Goal: Task Accomplishment & Management: Manage account settings

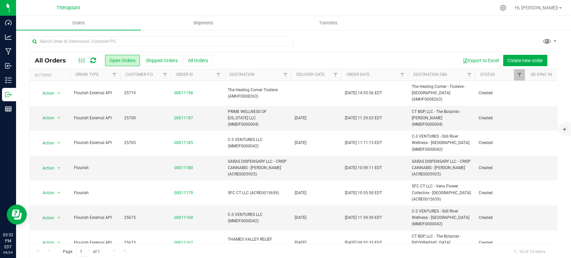
click at [91, 61] on icon at bounding box center [93, 60] width 6 height 7
click at [94, 60] on icon at bounding box center [93, 60] width 6 height 7
click at [95, 60] on icon at bounding box center [93, 60] width 6 height 7
click at [94, 60] on icon at bounding box center [93, 60] width 6 height 7
click at [94, 57] on icon at bounding box center [93, 60] width 6 height 7
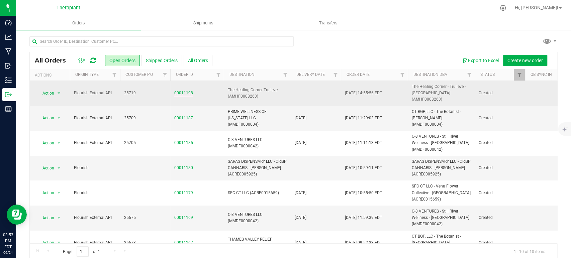
click at [184, 90] on link "00011198" at bounding box center [183, 93] width 19 height 6
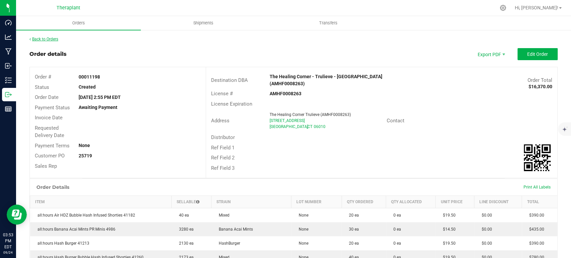
click at [45, 40] on link "Back to Orders" at bounding box center [43, 39] width 29 height 5
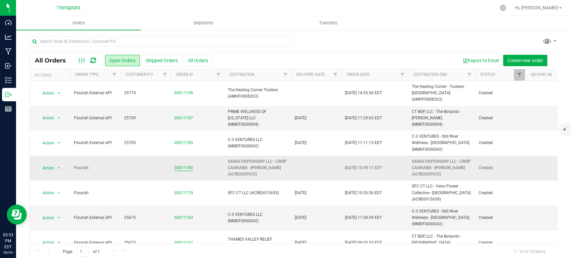
click at [186, 165] on link "00011180" at bounding box center [183, 168] width 19 height 6
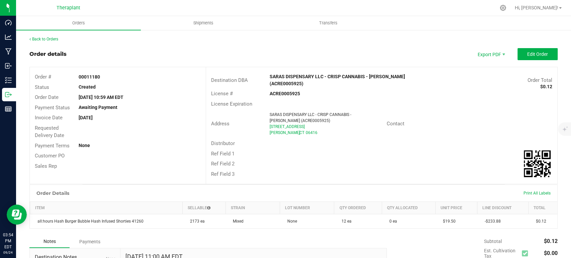
click at [52, 42] on div "Back to Orders" at bounding box center [293, 39] width 528 height 6
click at [52, 40] on link "Back to Orders" at bounding box center [43, 39] width 29 height 5
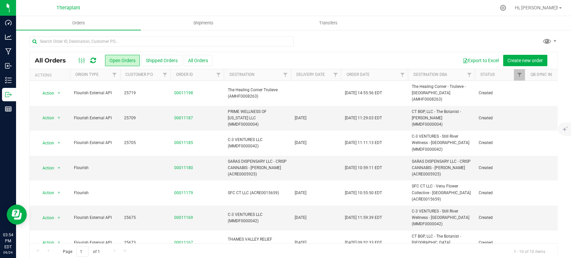
click at [96, 61] on div at bounding box center [87, 61] width 22 height 8
click at [92, 59] on icon at bounding box center [93, 60] width 6 height 7
click at [95, 60] on icon at bounding box center [93, 60] width 6 height 7
click at [421, 37] on div at bounding box center [293, 43] width 528 height 15
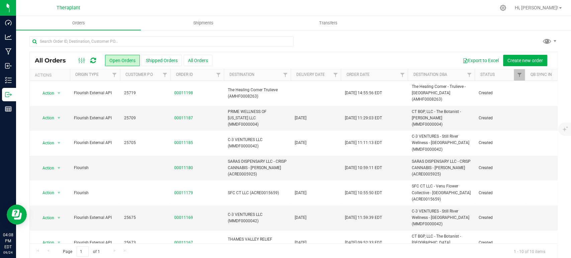
click at [91, 63] on icon at bounding box center [93, 60] width 6 height 7
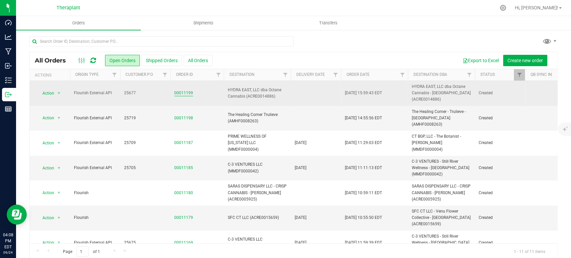
click at [186, 94] on link "00011199" at bounding box center [183, 93] width 19 height 6
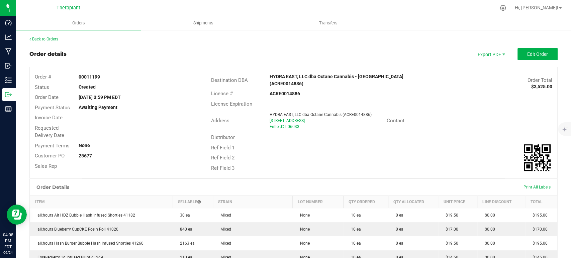
click at [48, 37] on link "Back to Orders" at bounding box center [43, 39] width 29 height 5
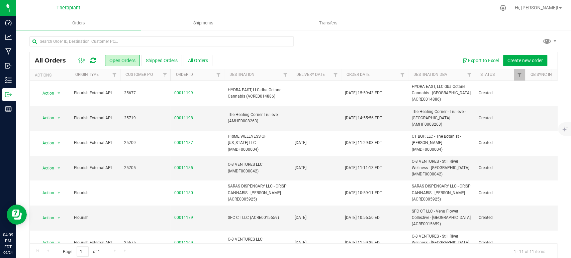
click at [422, 38] on div at bounding box center [293, 43] width 528 height 15
click at [93, 58] on icon at bounding box center [93, 60] width 6 height 7
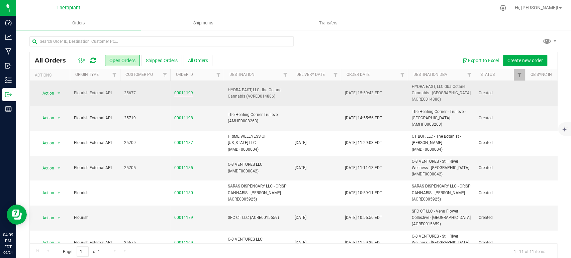
click at [186, 91] on link "00011199" at bounding box center [183, 93] width 19 height 6
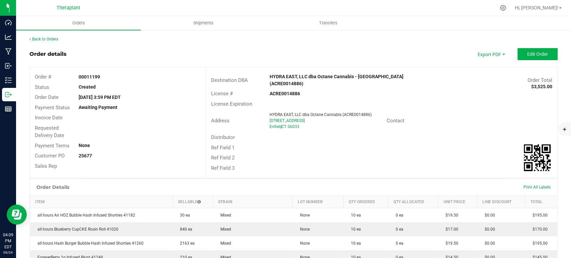
click at [55, 36] on div "Back to Orders" at bounding box center [293, 39] width 528 height 6
click at [56, 39] on link "Back to Orders" at bounding box center [43, 39] width 29 height 5
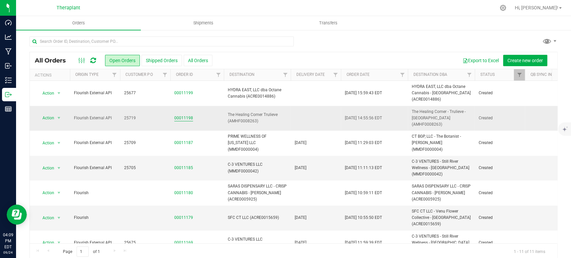
click at [184, 115] on link "00011198" at bounding box center [183, 118] width 19 height 6
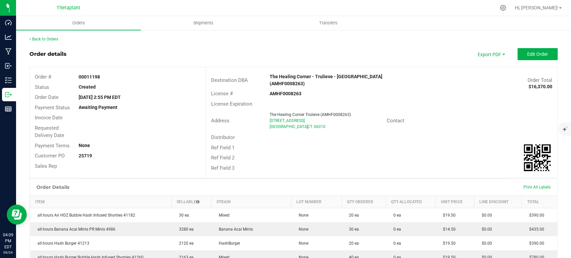
click at [54, 39] on link "Back to Orders" at bounding box center [43, 39] width 29 height 5
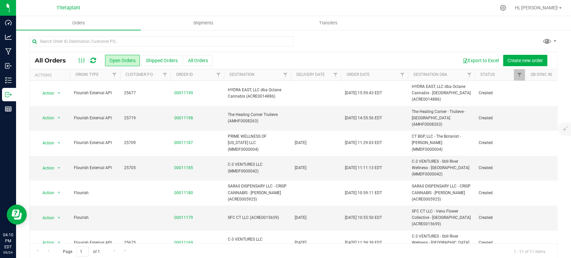
click at [96, 62] on div at bounding box center [87, 61] width 22 height 8
click at [93, 61] on icon at bounding box center [93, 60] width 6 height 7
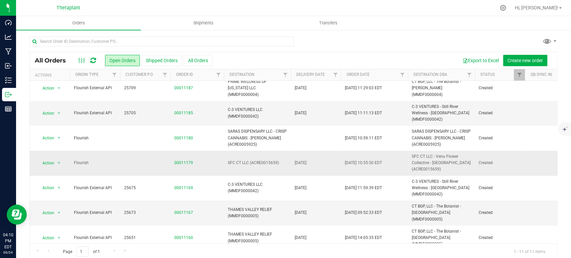
scroll to position [16, 0]
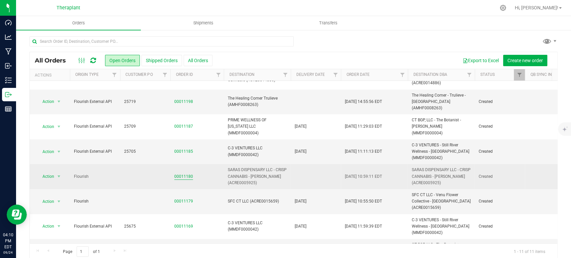
click at [181, 174] on link "00011180" at bounding box center [183, 177] width 19 height 6
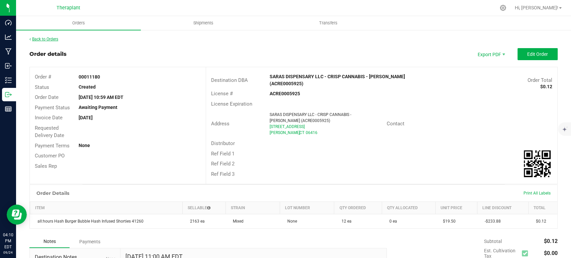
click at [55, 38] on link "Back to Orders" at bounding box center [43, 39] width 29 height 5
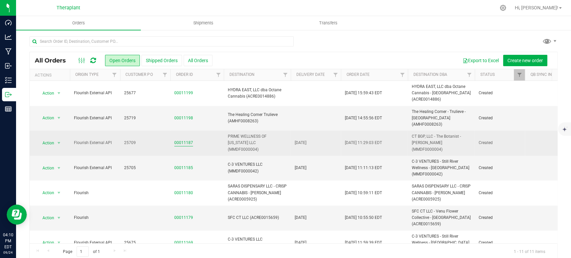
click at [187, 140] on link "00011187" at bounding box center [183, 143] width 19 height 6
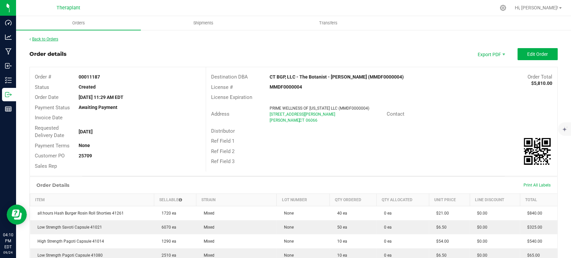
click at [54, 41] on link "Back to Orders" at bounding box center [43, 39] width 29 height 5
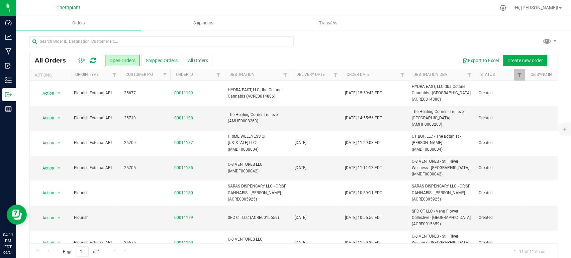
click at [92, 61] on icon at bounding box center [93, 60] width 6 height 7
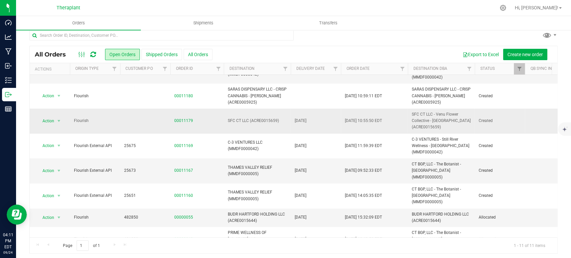
scroll to position [8, 0]
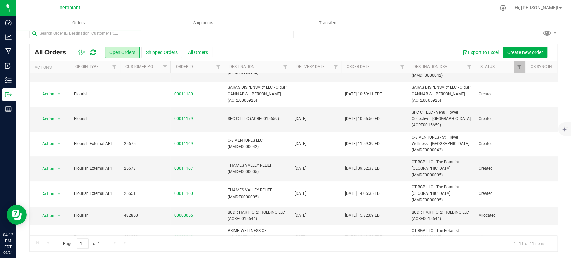
click at [425, 33] on div at bounding box center [293, 35] width 528 height 15
click at [93, 54] on icon at bounding box center [93, 52] width 6 height 7
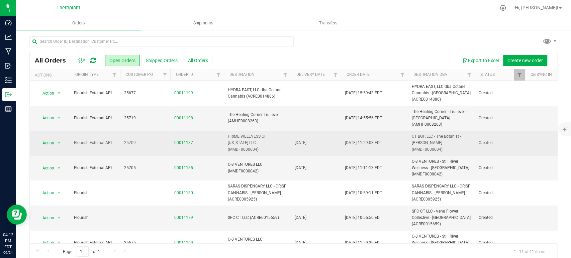
scroll to position [91, 0]
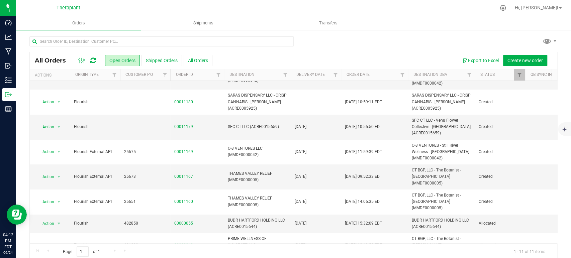
click at [92, 59] on icon at bounding box center [92, 61] width 7 height 8
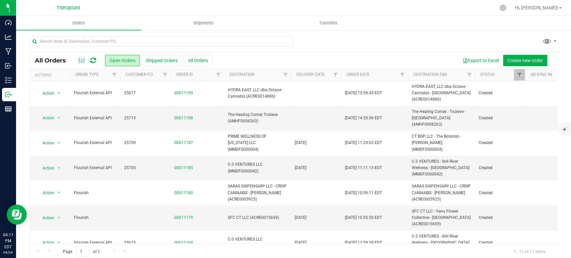
click at [94, 58] on icon at bounding box center [93, 60] width 6 height 7
click at [95, 61] on icon at bounding box center [93, 60] width 6 height 7
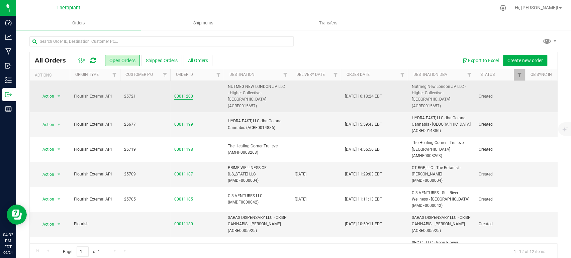
click at [181, 94] on link "00011200" at bounding box center [183, 96] width 19 height 6
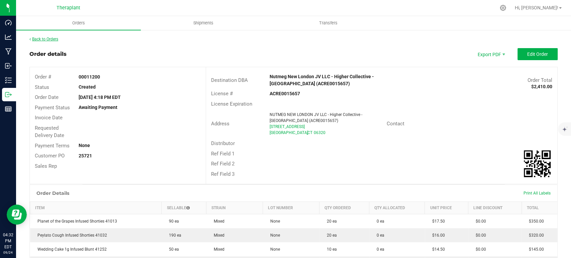
click at [49, 41] on link "Back to Orders" at bounding box center [43, 39] width 29 height 5
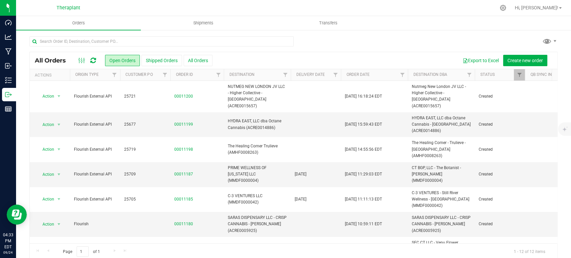
click at [94, 59] on icon at bounding box center [93, 60] width 6 height 7
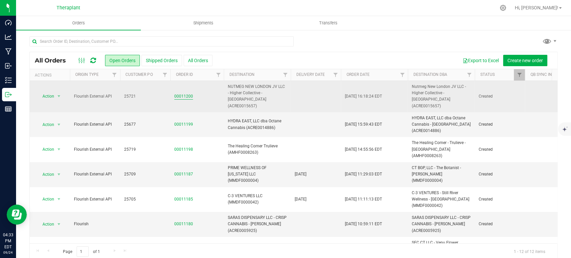
click at [186, 94] on link "00011200" at bounding box center [183, 96] width 19 height 6
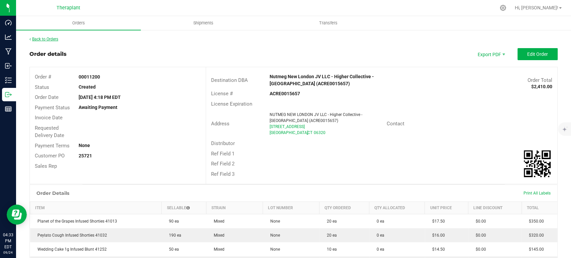
click at [47, 41] on link "Back to Orders" at bounding box center [43, 39] width 29 height 5
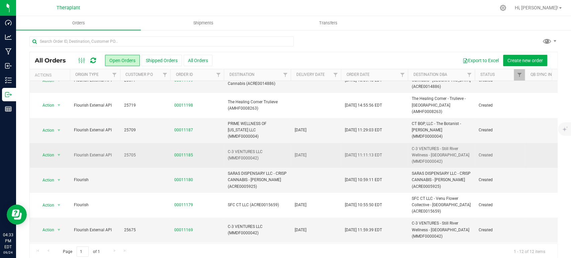
scroll to position [74, 0]
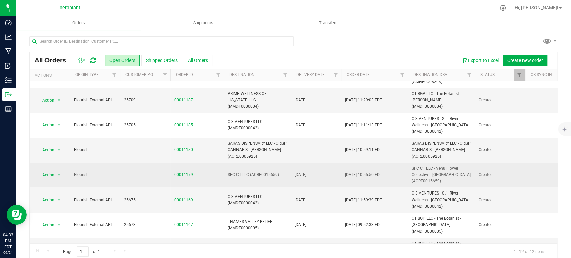
click at [178, 172] on link "00011179" at bounding box center [183, 175] width 19 height 6
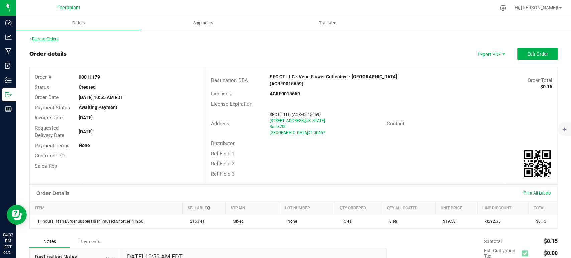
click at [54, 38] on link "Back to Orders" at bounding box center [43, 39] width 29 height 5
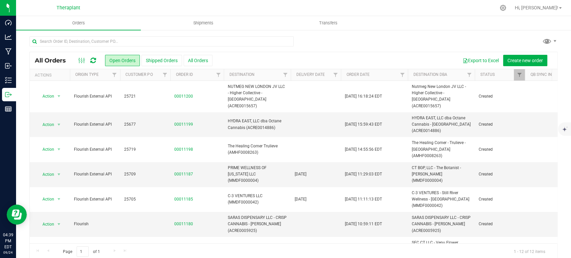
click at [94, 58] on icon at bounding box center [93, 60] width 6 height 7
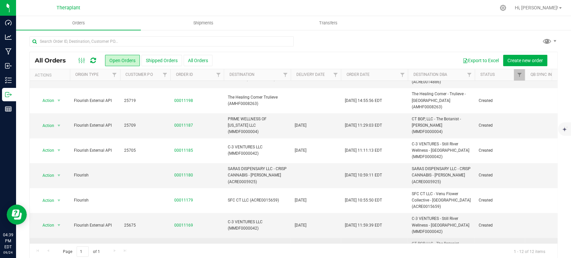
scroll to position [116, 0]
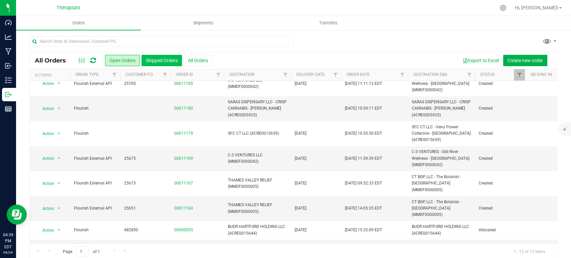
click at [156, 62] on button "Shipped Orders" at bounding box center [161, 60] width 40 height 11
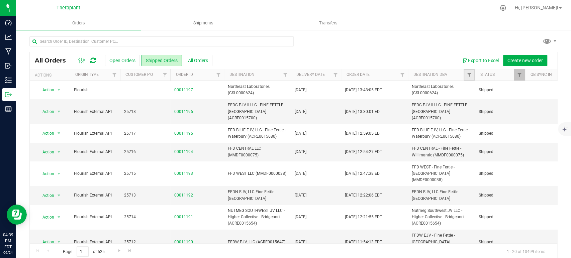
click at [465, 76] on link "Filter" at bounding box center [468, 74] width 11 height 11
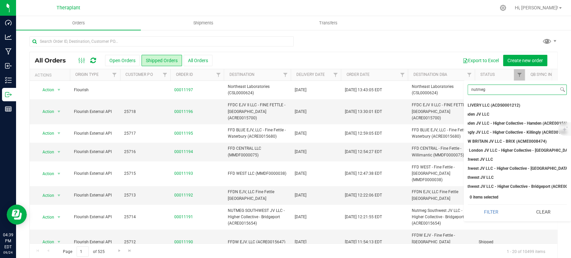
scroll to position [0, 37]
type input "nutmeg"
click at [500, 151] on span "Nutmeg New London JV LLC - Higher Collective - [GEOGRAPHIC_DATA] (ACRE0015657)" at bounding box center [519, 150] width 158 height 4
click at [437, 151] on input "Nutmeg New London JV LLC - Higher Collective - [GEOGRAPHIC_DATA] (ACRE0015657)" at bounding box center [435, 150] width 4 height 4
checkbox input "true"
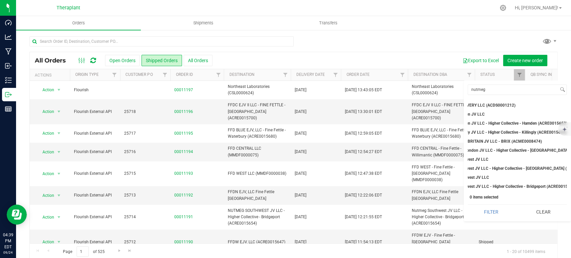
scroll to position [0, 0]
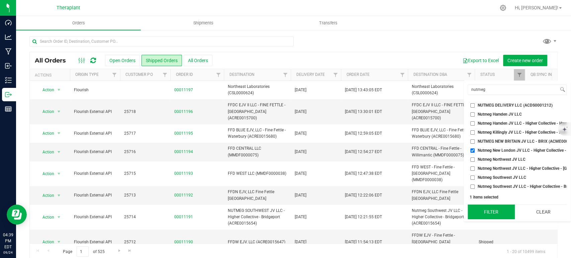
click at [496, 219] on button "Filter" at bounding box center [490, 212] width 47 height 15
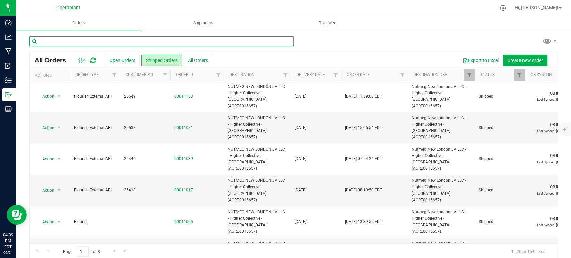
click at [122, 45] on input "text" at bounding box center [161, 41] width 264 height 10
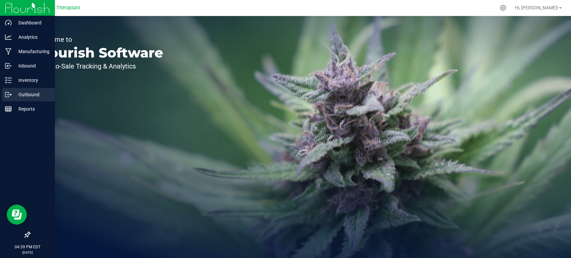
click at [28, 91] on p "Outbound" at bounding box center [32, 95] width 40 height 8
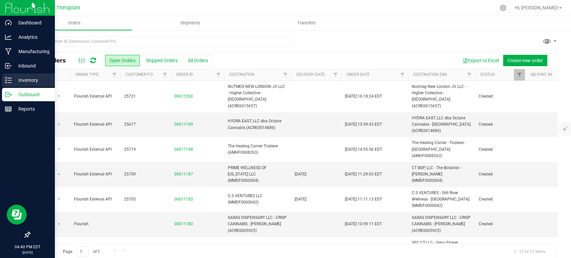
click at [16, 79] on p "Inventory" at bounding box center [32, 80] width 40 height 8
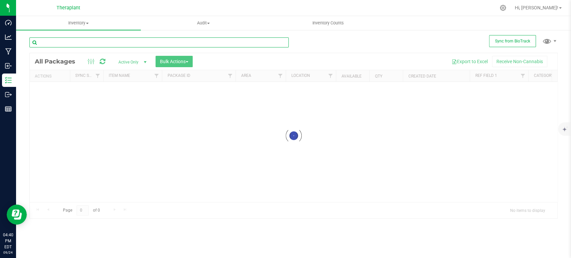
click at [100, 39] on input "text" at bounding box center [158, 42] width 259 height 10
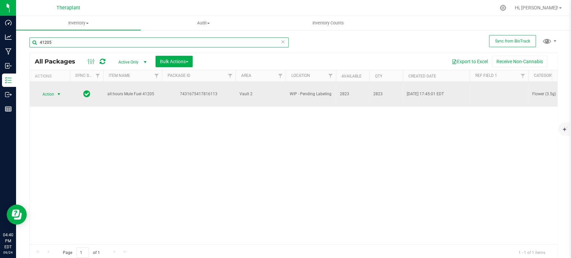
type input "41205"
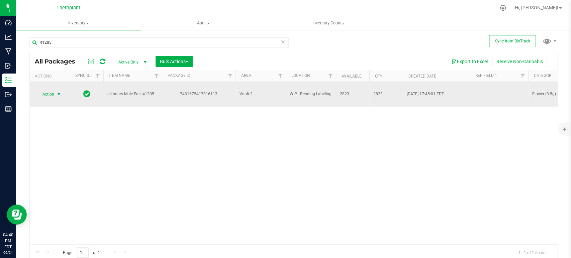
click at [54, 91] on span "Action" at bounding box center [49, 94] width 27 height 9
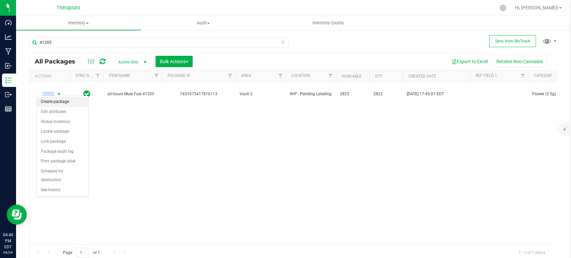
click at [56, 99] on li "Create package" at bounding box center [62, 102] width 51 height 10
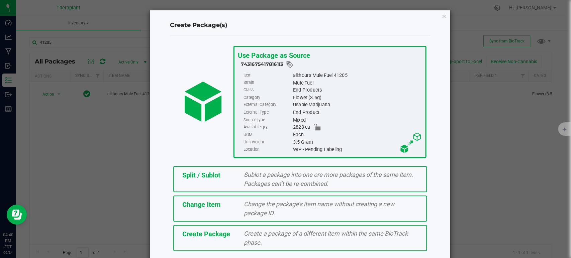
click at [257, 175] on span "Sublot a package into one ore more packages of the same item. Packages can’t be…" at bounding box center [328, 179] width 169 height 16
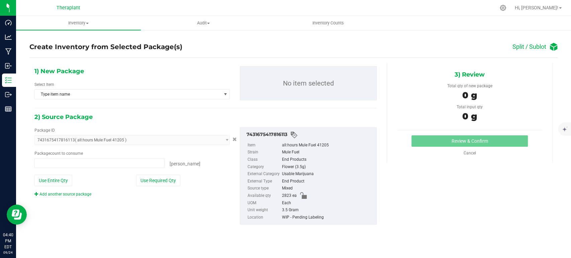
type input "0 ea"
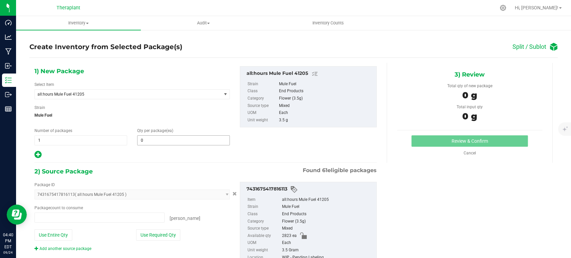
type input "0 ea"
click at [185, 139] on span at bounding box center [183, 140] width 93 height 10
click at [185, 139] on input "text" at bounding box center [183, 140] width 92 height 9
type input "3"
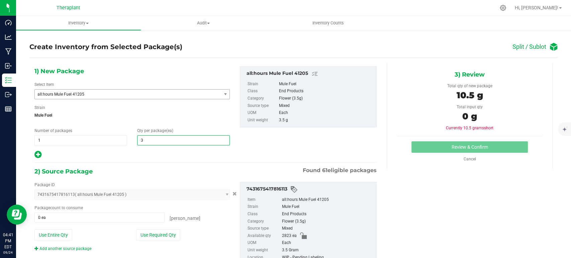
type input "3"
click at [138, 98] on span "all:hours Mule Fuel 41205" at bounding box center [128, 94] width 186 height 9
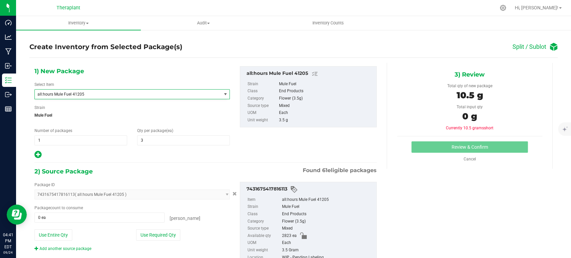
click at [148, 77] on div "1) New Package Select Item all:hours Mule Fuel 41205 all:hours Mule Fuel 41205 …" at bounding box center [131, 112] width 205 height 93
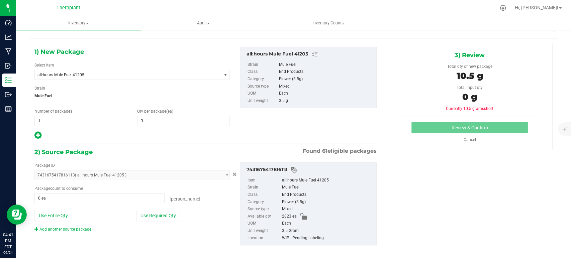
scroll to position [25, 0]
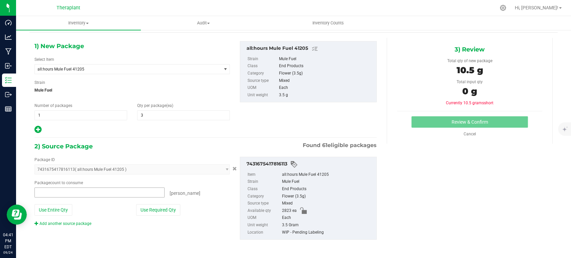
click at [88, 189] on span at bounding box center [99, 193] width 130 height 10
type input "3"
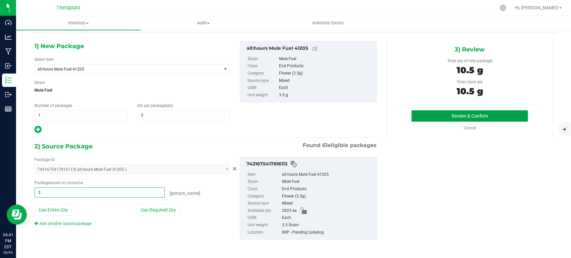
type input "3 ea"
click at [453, 117] on button "Review & Confirm" at bounding box center [469, 115] width 116 height 11
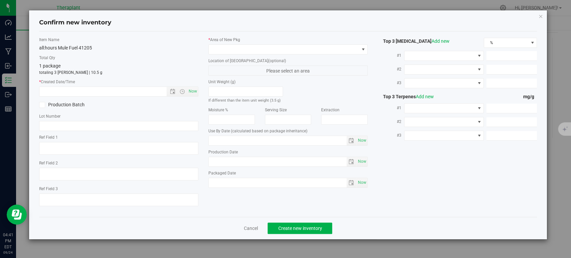
type input "2026-09-18"
click at [192, 91] on span "Now" at bounding box center [192, 92] width 11 height 10
type input "9/24/2025 4:41 PM"
click at [280, 47] on span at bounding box center [284, 49] width 150 height 9
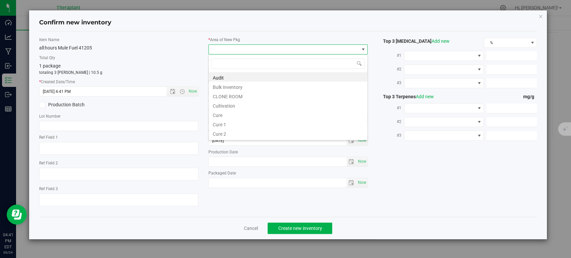
scroll to position [83, 0]
click at [240, 94] on li "Vault" at bounding box center [288, 96] width 158 height 9
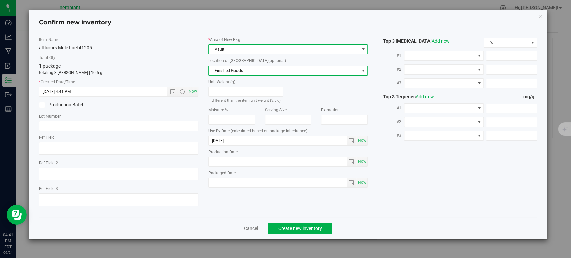
click at [243, 66] on span "Finished Goods" at bounding box center [287, 71] width 159 height 10
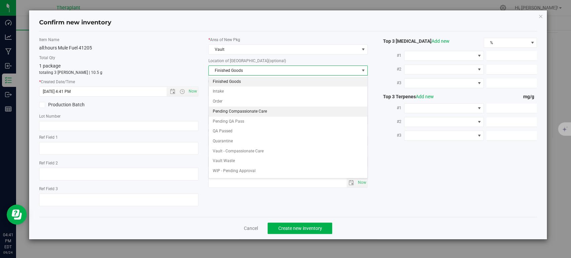
click at [239, 109] on li "Pending Compassionate Care" at bounding box center [288, 112] width 158 height 10
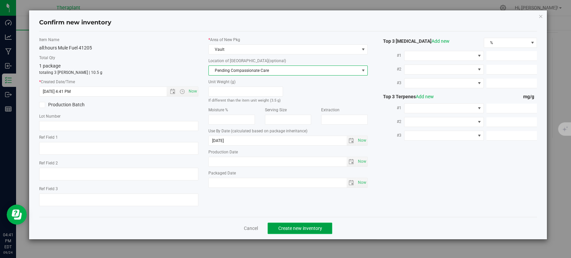
click at [292, 232] on button "Create new inventory" at bounding box center [299, 228] width 65 height 11
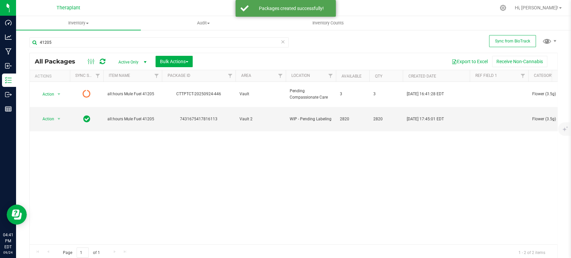
click at [102, 59] on icon at bounding box center [103, 61] width 6 height 7
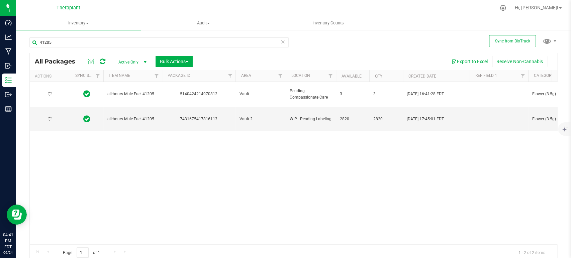
type input "2026-09-18"
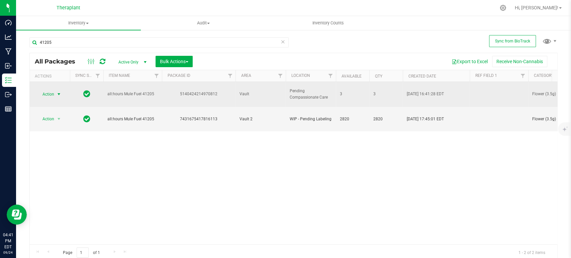
click at [51, 92] on span "Action" at bounding box center [45, 94] width 18 height 9
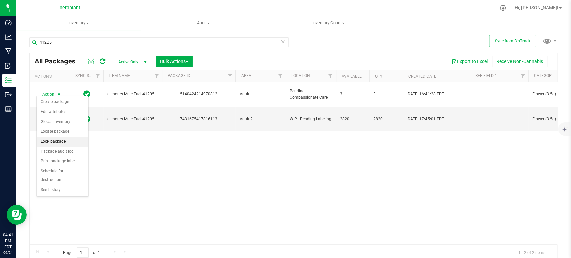
click at [57, 140] on li "Lock package" at bounding box center [62, 142] width 51 height 10
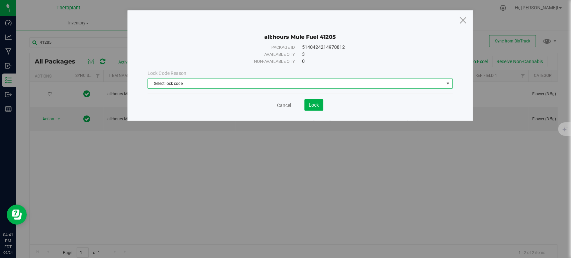
click at [351, 81] on span "Select lock code" at bounding box center [296, 83] width 296 height 9
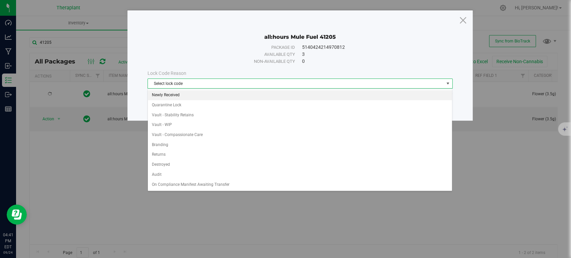
click at [193, 94] on li "Newly Received" at bounding box center [300, 95] width 304 height 10
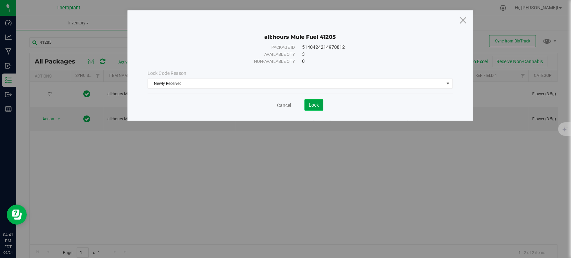
click at [319, 109] on button "Lock" at bounding box center [313, 104] width 19 height 11
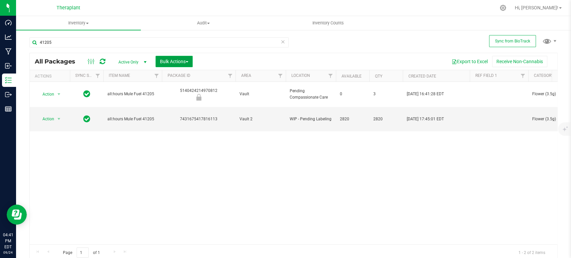
click at [182, 64] on span "Bulk Actions" at bounding box center [174, 61] width 28 height 5
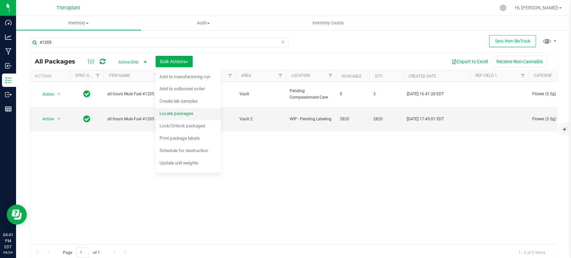
click at [188, 114] on span "Locate packages" at bounding box center [176, 113] width 34 height 5
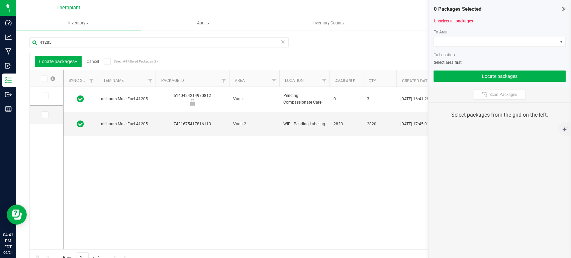
click at [45, 115] on icon at bounding box center [44, 115] width 4 height 0
click at [0, 0] on input "checkbox" at bounding box center [0, 0] width 0 height 0
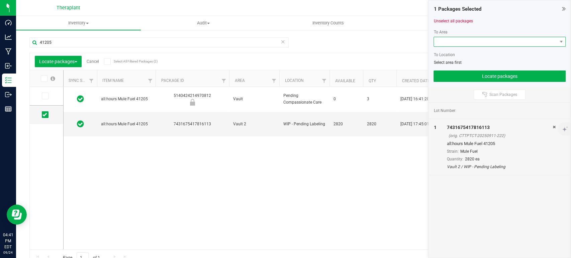
click at [455, 40] on span at bounding box center [495, 41] width 123 height 9
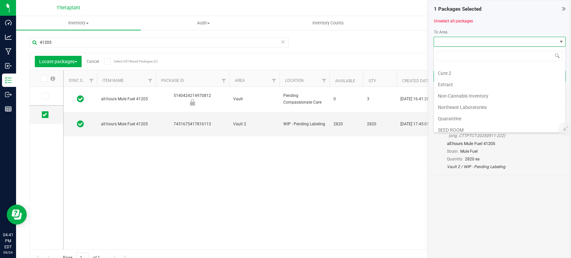
scroll to position [125, 0]
click at [444, 76] on li "Vault" at bounding box center [499, 81] width 131 height 11
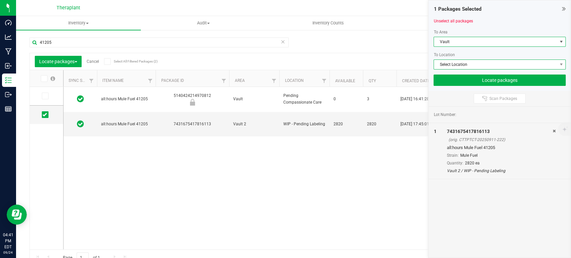
click at [459, 60] on span "Select Location" at bounding box center [495, 64] width 123 height 9
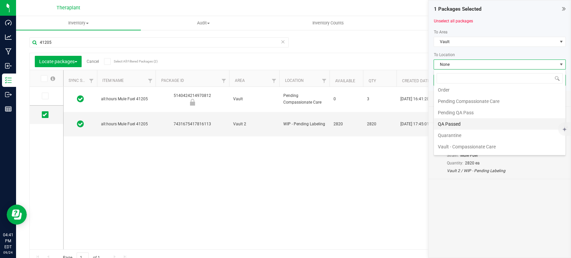
scroll to position [37, 0]
click at [461, 122] on li "QA Passed" at bounding box center [499, 123] width 131 height 11
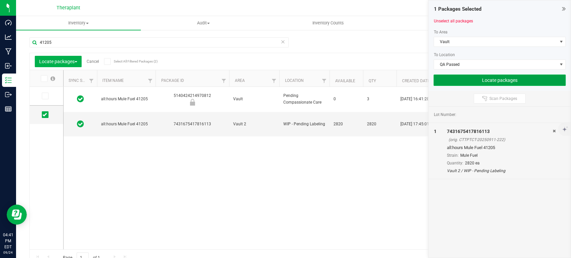
click at [497, 80] on button "Locate packages" at bounding box center [499, 80] width 132 height 11
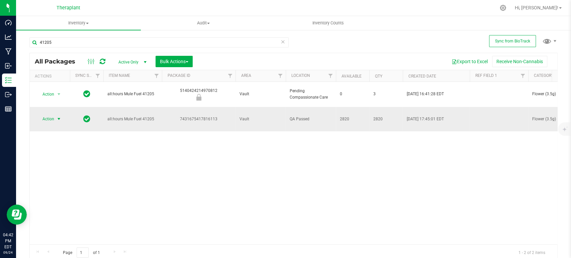
click at [60, 116] on span "select" at bounding box center [58, 118] width 5 height 5
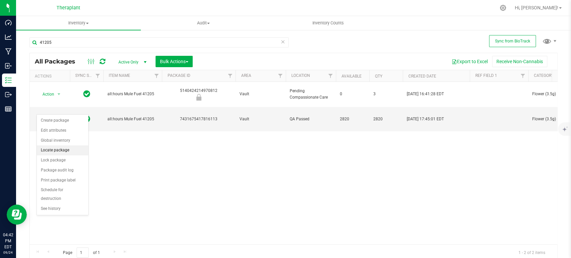
click at [59, 152] on li "Locate package" at bounding box center [62, 150] width 51 height 10
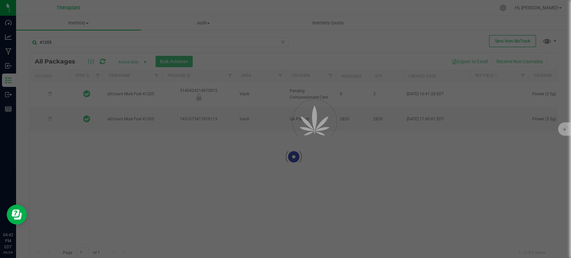
type input "2026-09-18"
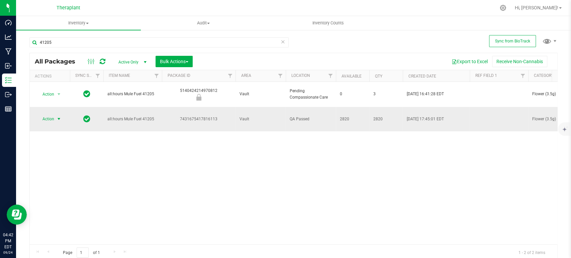
click at [58, 116] on span "select" at bounding box center [58, 118] width 5 height 5
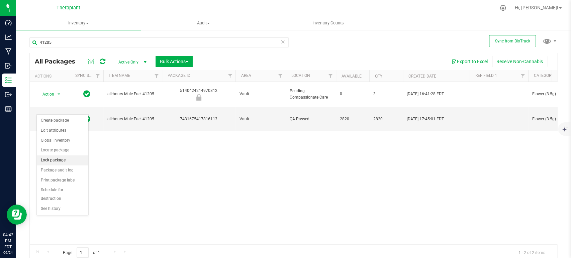
click at [65, 162] on li "Lock package" at bounding box center [62, 160] width 51 height 10
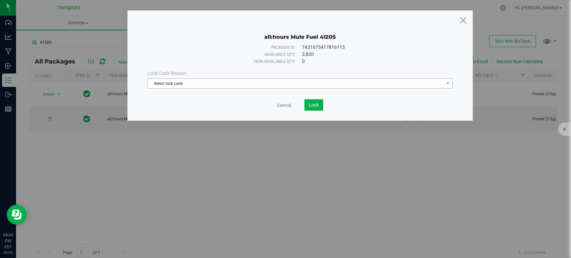
click at [200, 88] on span "Select lock code" at bounding box center [296, 83] width 296 height 9
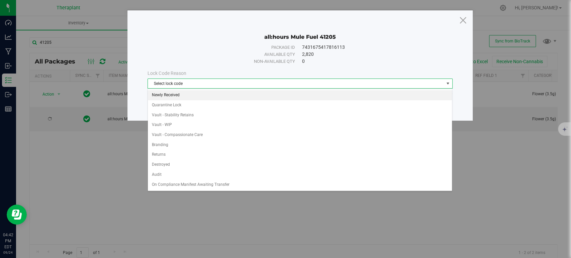
click at [181, 96] on li "Newly Received" at bounding box center [300, 95] width 304 height 10
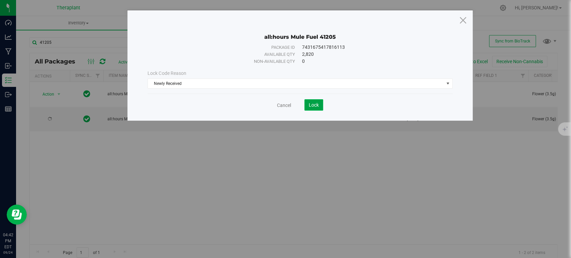
click at [316, 104] on span "Lock" at bounding box center [314, 104] width 10 height 5
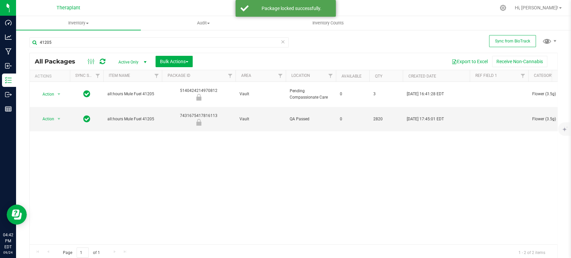
click at [477, 89] on td at bounding box center [498, 94] width 59 height 25
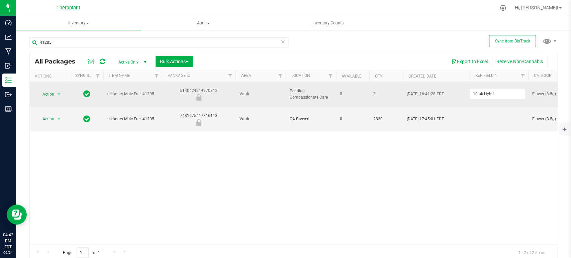
type input "10 pk Hybrid"
drag, startPoint x: 497, startPoint y: 93, endPoint x: 460, endPoint y: 91, distance: 37.1
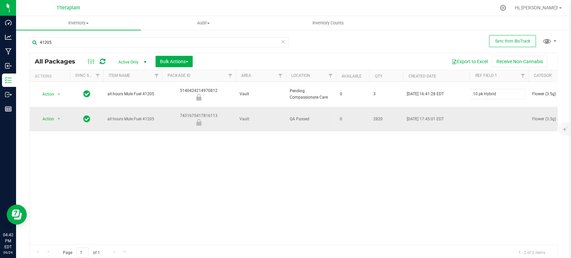
click at [479, 107] on div "All Packages Active Only Active Only Lab Samples Locked All External Internal B…" at bounding box center [293, 157] width 528 height 208
click at [479, 107] on td at bounding box center [498, 119] width 59 height 25
type input "10 pk Hybrid"
click at [472, 139] on div "All Packages Active Only Active Only Lab Samples Locked All External Internal B…" at bounding box center [293, 157] width 528 height 208
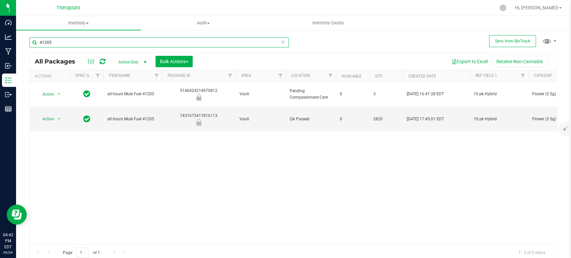
click at [63, 38] on input "41205" at bounding box center [158, 42] width 259 height 10
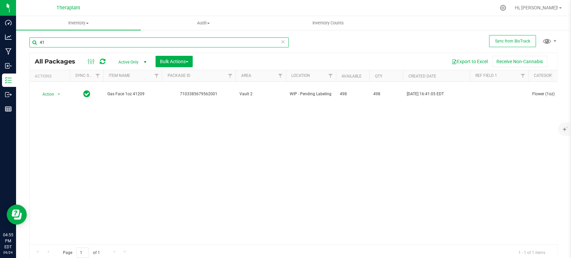
type input "4"
type input "4893"
click at [131, 41] on input "4893" at bounding box center [158, 42] width 259 height 10
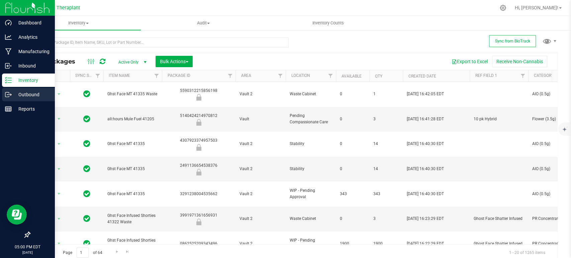
click at [11, 96] on icon at bounding box center [8, 94] width 7 height 7
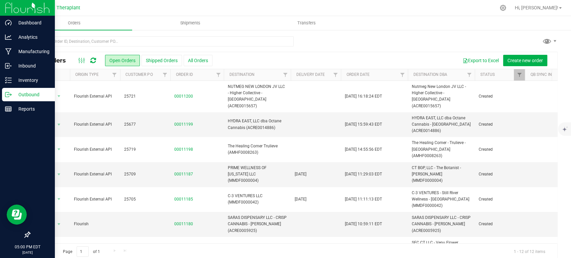
click at [94, 57] on link at bounding box center [93, 61] width 6 height 8
click at [404, 21] on ul "Orders Shipments Transfers" at bounding box center [301, 23] width 571 height 14
click at [91, 59] on icon at bounding box center [93, 60] width 6 height 7
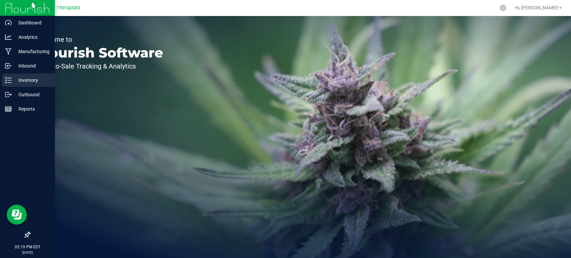
click at [4, 83] on div "Inventory" at bounding box center [28, 80] width 53 height 13
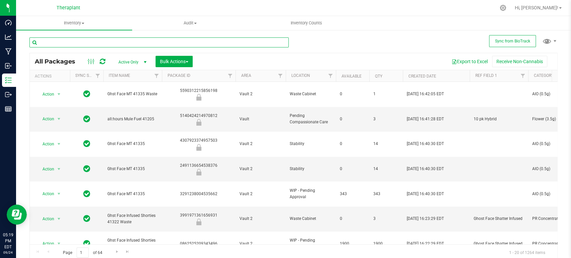
click at [91, 42] on input "text" at bounding box center [158, 42] width 259 height 10
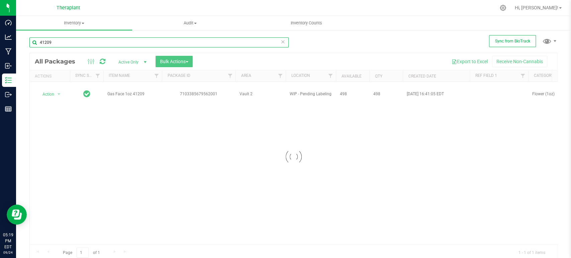
type input "41209"
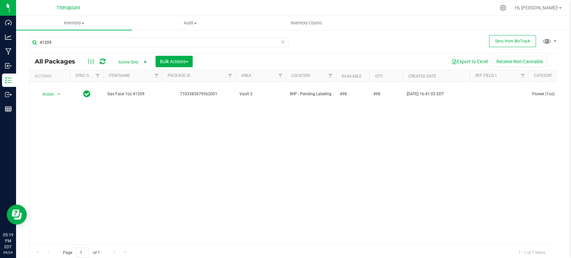
click at [485, 92] on td at bounding box center [498, 94] width 59 height 25
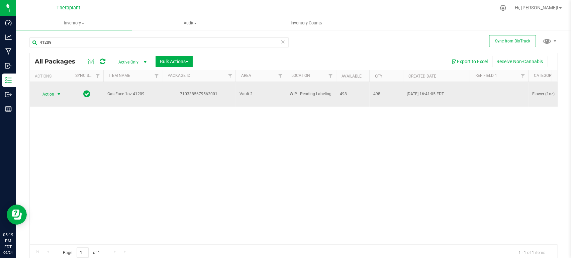
click at [57, 92] on span "select" at bounding box center [58, 94] width 5 height 5
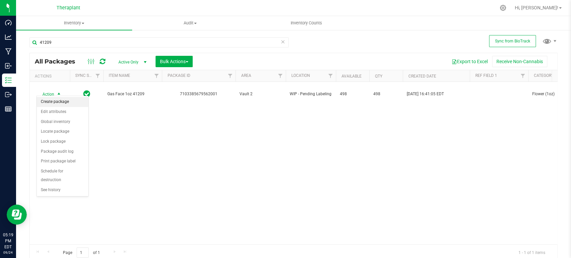
click at [73, 102] on li "Create package" at bounding box center [62, 102] width 51 height 10
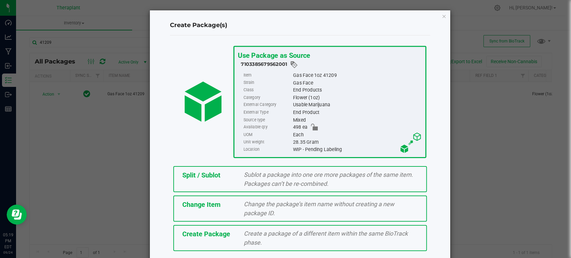
click at [315, 182] on span "Sublot a package into one ore more packages of the same item. Packages can’t be…" at bounding box center [328, 179] width 169 height 16
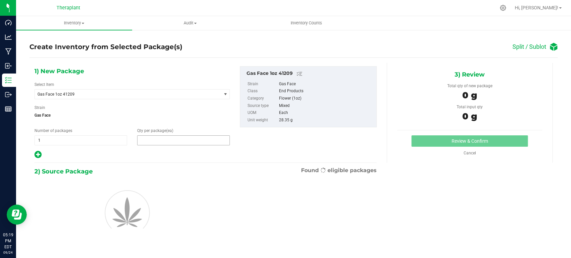
click at [148, 142] on span at bounding box center [183, 140] width 93 height 10
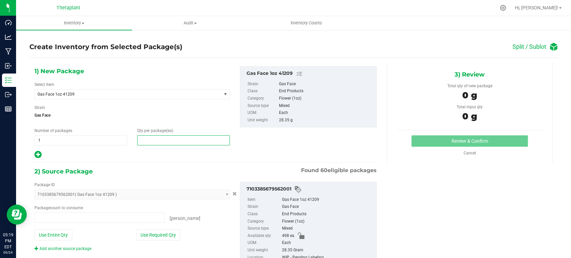
type input "0 ea"
type input "8"
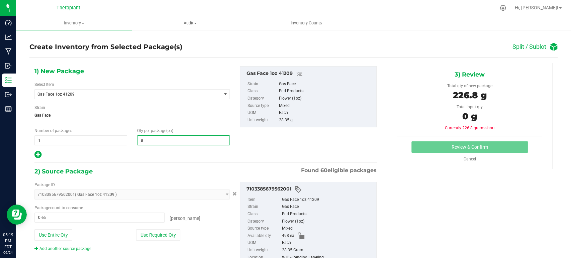
type input "8"
click at [154, 162] on div "1) New Package Select Item Gas Face 1oz 41209 Gas Face 1oz 41209 Strain Gas Fac…" at bounding box center [205, 171] width 352 height 216
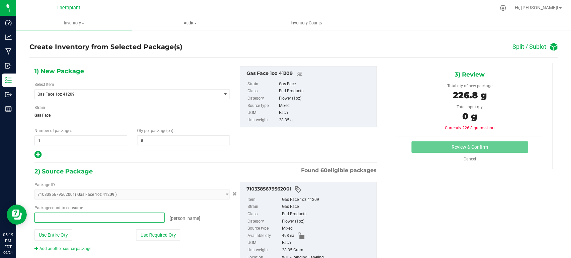
click at [78, 219] on span at bounding box center [99, 218] width 130 height 10
type input "8"
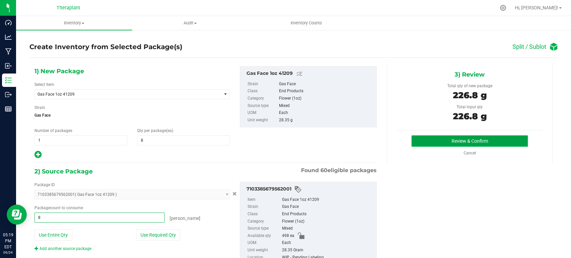
type input "8 ea"
click at [502, 139] on button "Review & Confirm" at bounding box center [469, 140] width 116 height 11
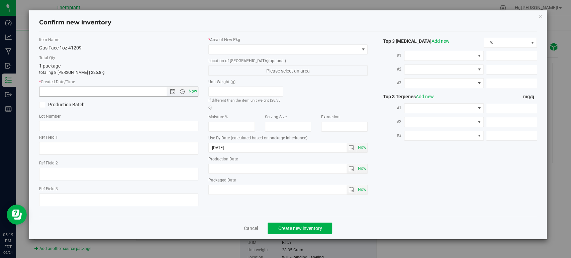
click at [194, 94] on span "Now" at bounding box center [192, 92] width 11 height 10
type input "9/24/2025 5:19 PM"
click at [264, 49] on span at bounding box center [284, 49] width 150 height 9
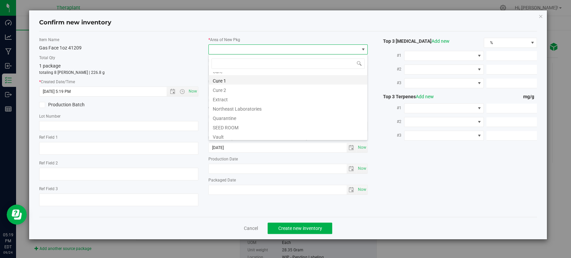
scroll to position [83, 0]
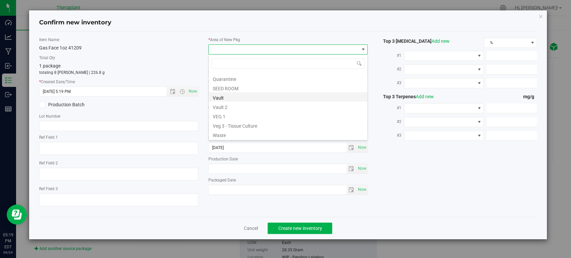
click at [246, 100] on li "Vault" at bounding box center [288, 96] width 158 height 9
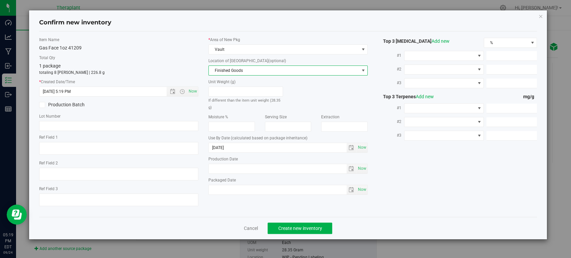
click at [247, 69] on span "Finished Goods" at bounding box center [284, 70] width 150 height 9
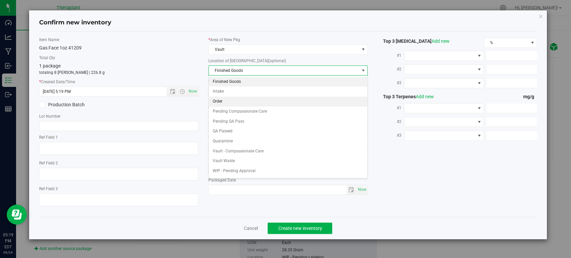
click at [224, 101] on li "Order" at bounding box center [288, 102] width 158 height 10
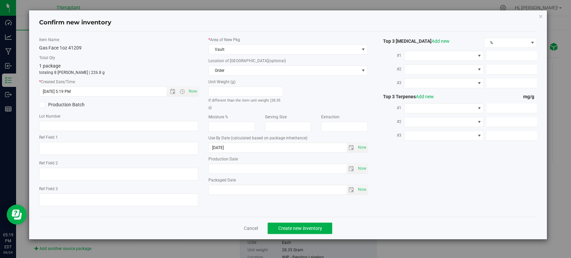
click at [153, 52] on div "Item Name Gas Face 1oz 41209 Total Qty 1 package totaling 8 eaches | 226.8 g * …" at bounding box center [118, 124] width 169 height 175
click at [305, 227] on span "Create new inventory" at bounding box center [300, 228] width 44 height 5
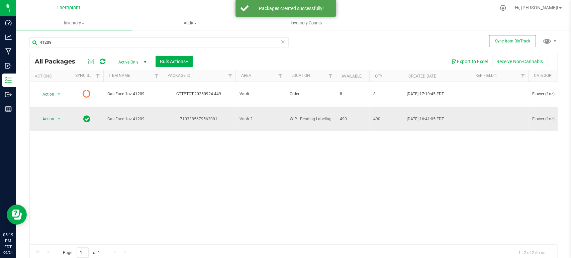
click at [55, 114] on span "select" at bounding box center [59, 118] width 8 height 9
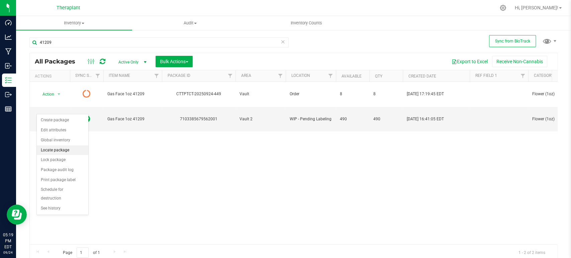
click at [63, 151] on li "Locate package" at bounding box center [62, 150] width 51 height 10
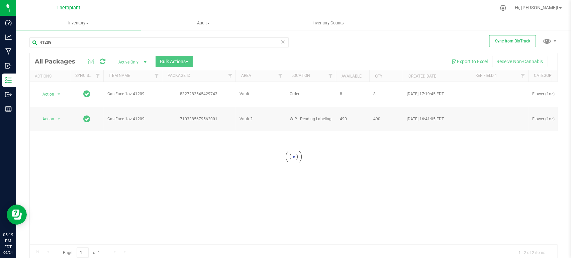
click at [185, 62] on div at bounding box center [293, 156] width 527 height 207
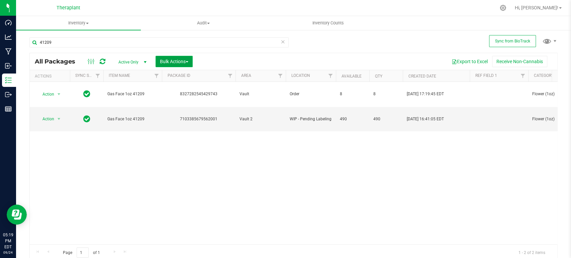
click at [187, 61] on span "button" at bounding box center [187, 61] width 3 height 1
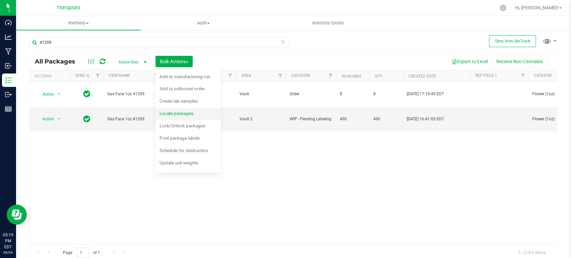
click at [186, 111] on span "Locate packages" at bounding box center [176, 113] width 34 height 5
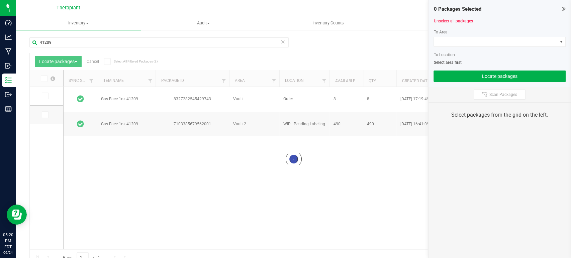
click at [44, 115] on div at bounding box center [293, 159] width 527 height 212
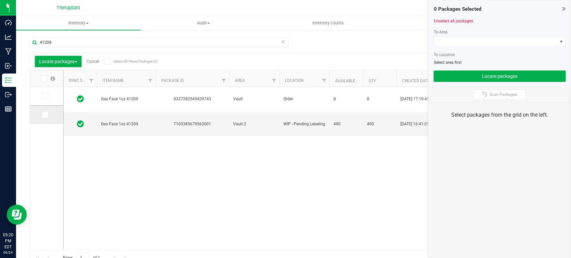
click at [47, 115] on span at bounding box center [45, 114] width 7 height 7
click at [0, 0] on input "checkbox" at bounding box center [0, 0] width 0 height 0
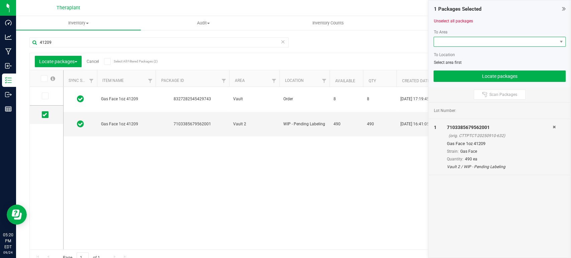
click at [454, 44] on span at bounding box center [495, 41] width 123 height 9
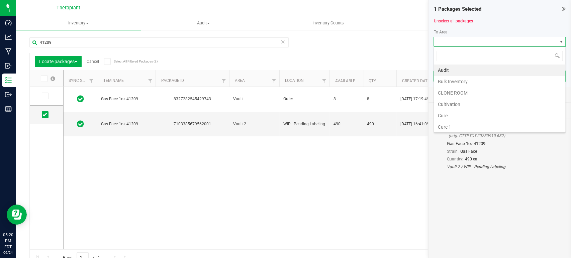
scroll to position [125, 0]
click at [441, 80] on li "Vault" at bounding box center [499, 81] width 131 height 11
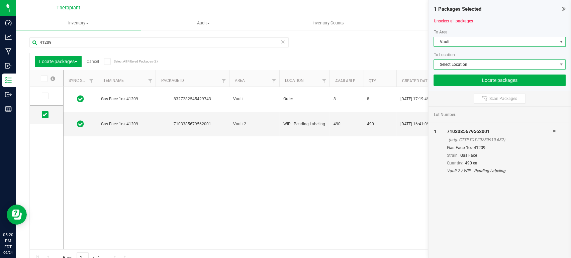
click at [459, 65] on span "Select Location" at bounding box center [495, 64] width 123 height 9
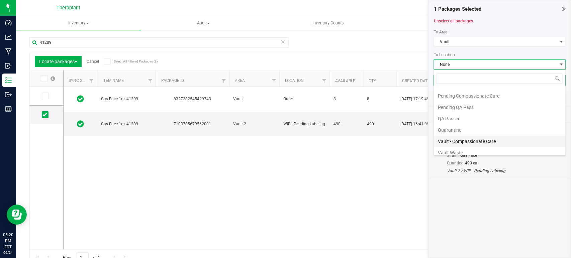
scroll to position [69, 0]
click at [450, 92] on li "QA Passed" at bounding box center [499, 92] width 131 height 11
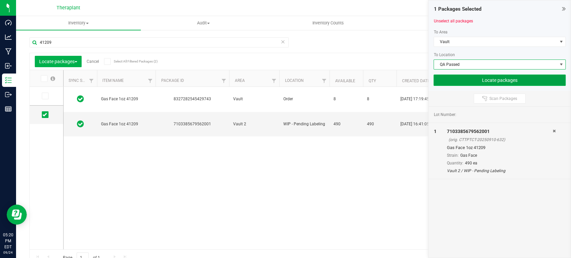
click at [484, 81] on button "Locate packages" at bounding box center [499, 80] width 132 height 11
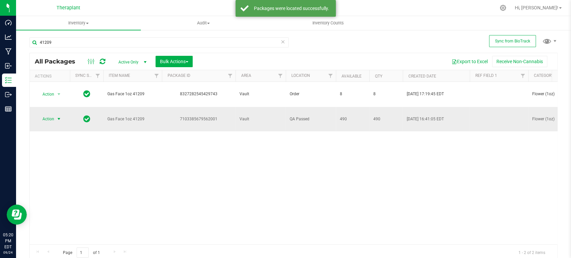
click at [55, 114] on span "select" at bounding box center [59, 118] width 8 height 9
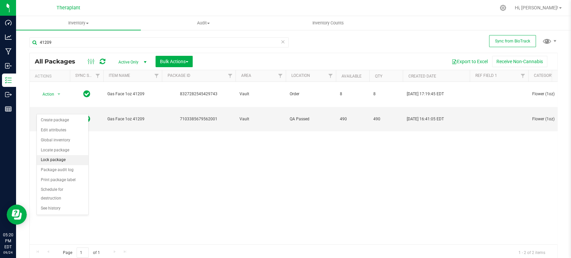
click at [62, 160] on li "Lock package" at bounding box center [62, 160] width 51 height 10
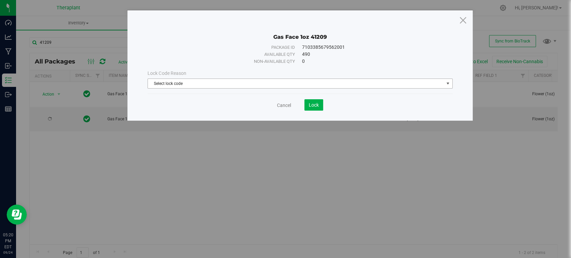
click at [302, 82] on span "Select lock code" at bounding box center [296, 83] width 296 height 9
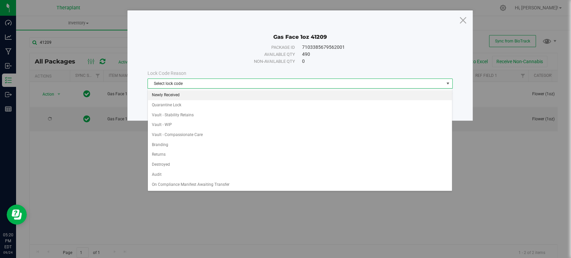
click at [203, 95] on li "Newly Received" at bounding box center [300, 95] width 304 height 10
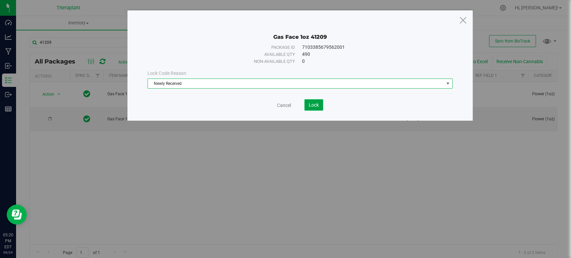
click at [320, 109] on button "Lock" at bounding box center [313, 104] width 19 height 11
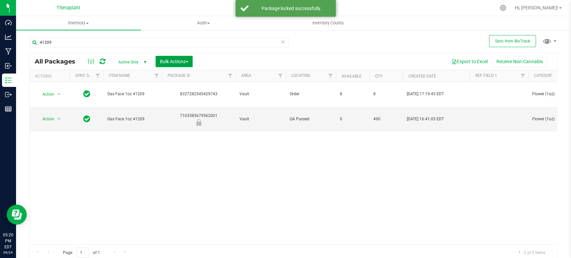
click at [169, 63] on span "Bulk Actions" at bounding box center [174, 61] width 28 height 5
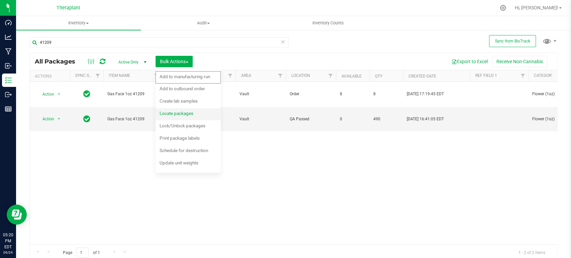
click at [180, 114] on span "Locate packages" at bounding box center [176, 113] width 34 height 5
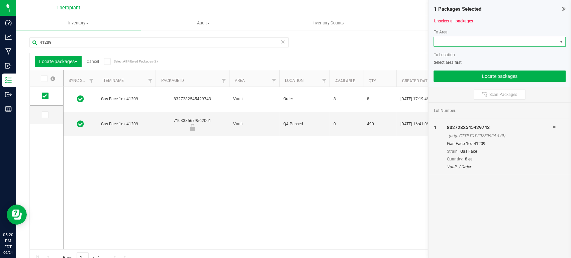
click at [483, 40] on span at bounding box center [495, 41] width 123 height 9
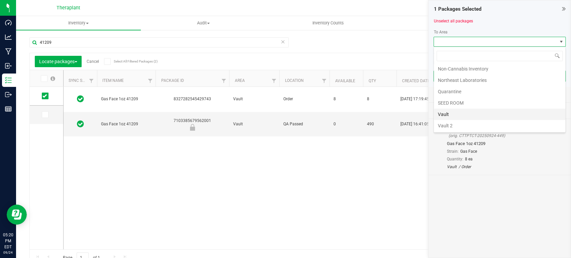
scroll to position [125, 0]
click at [459, 82] on li "Vault" at bounding box center [499, 81] width 131 height 11
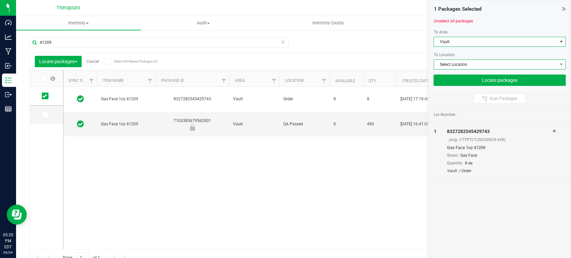
click at [468, 61] on span "Select Location" at bounding box center [495, 64] width 123 height 9
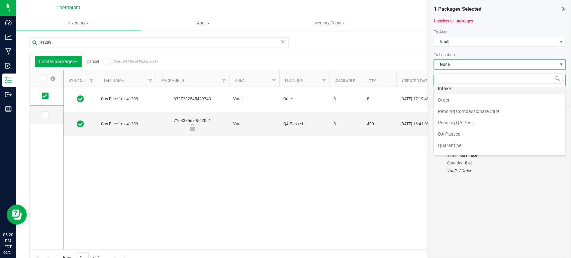
scroll to position [37, 0]
click at [469, 103] on li "Pending Compassionate Care" at bounding box center [499, 100] width 131 height 11
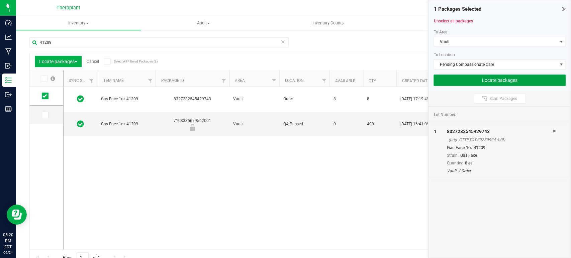
click at [495, 79] on button "Locate packages" at bounding box center [499, 80] width 132 height 11
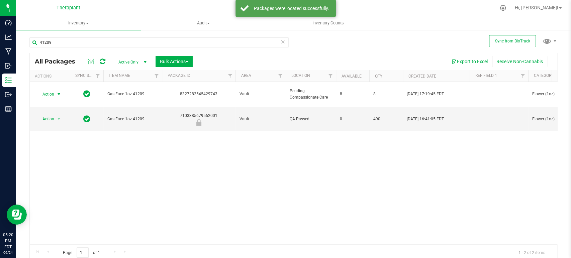
click at [53, 90] on span "Action" at bounding box center [45, 94] width 18 height 9
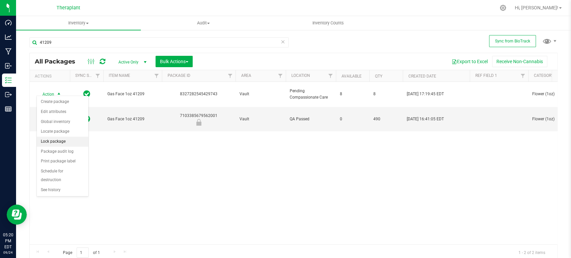
click at [63, 140] on li "Lock package" at bounding box center [62, 142] width 51 height 10
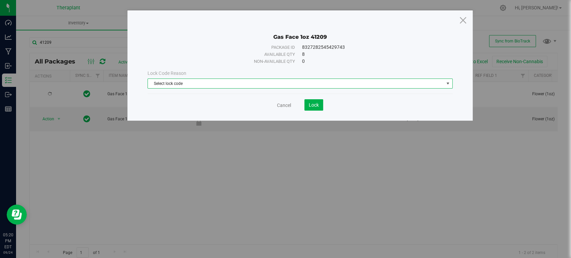
click at [231, 88] on span "Select lock code" at bounding box center [296, 83] width 296 height 9
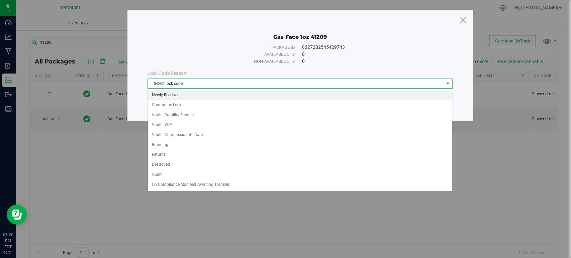
click at [188, 98] on li "Newly Received" at bounding box center [300, 95] width 304 height 10
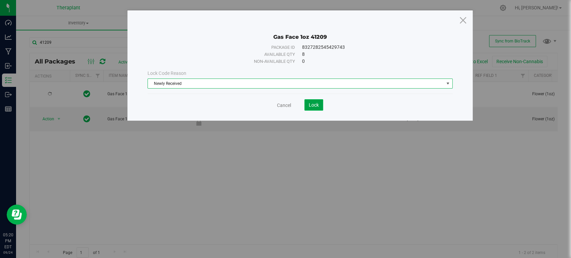
click at [310, 105] on span "Lock" at bounding box center [314, 104] width 10 height 5
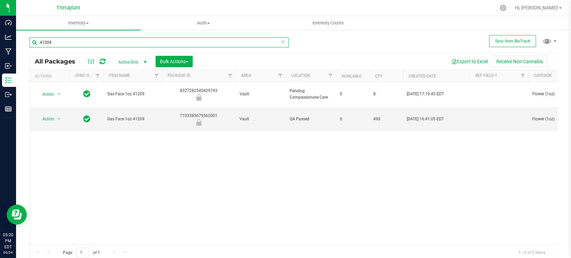
click at [85, 42] on input "41209" at bounding box center [158, 42] width 259 height 10
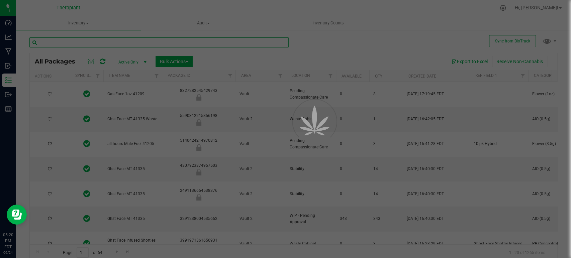
type input "2026-09-18"
